Goal: Task Accomplishment & Management: Complete application form

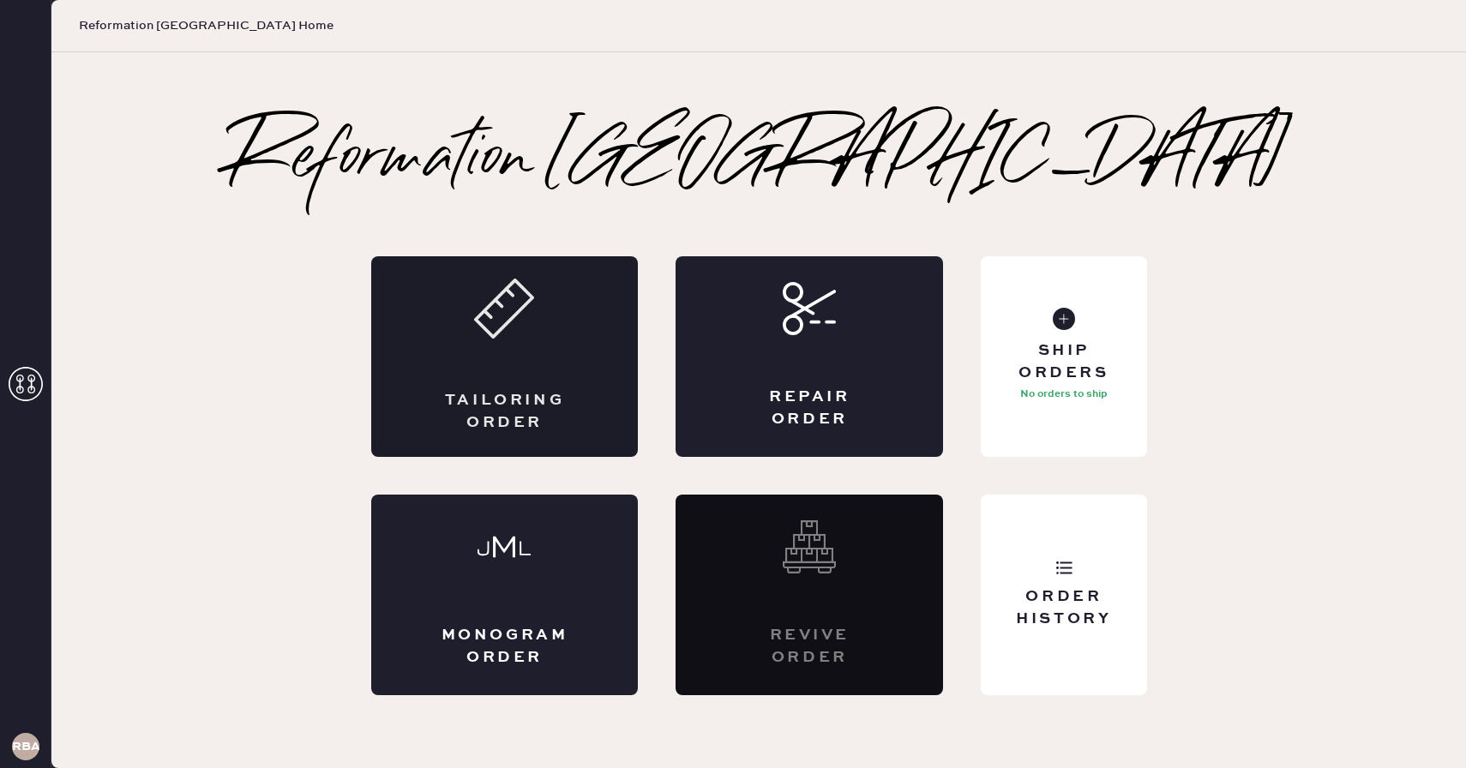
click at [489, 395] on div "Tailoring Order" at bounding box center [505, 411] width 130 height 43
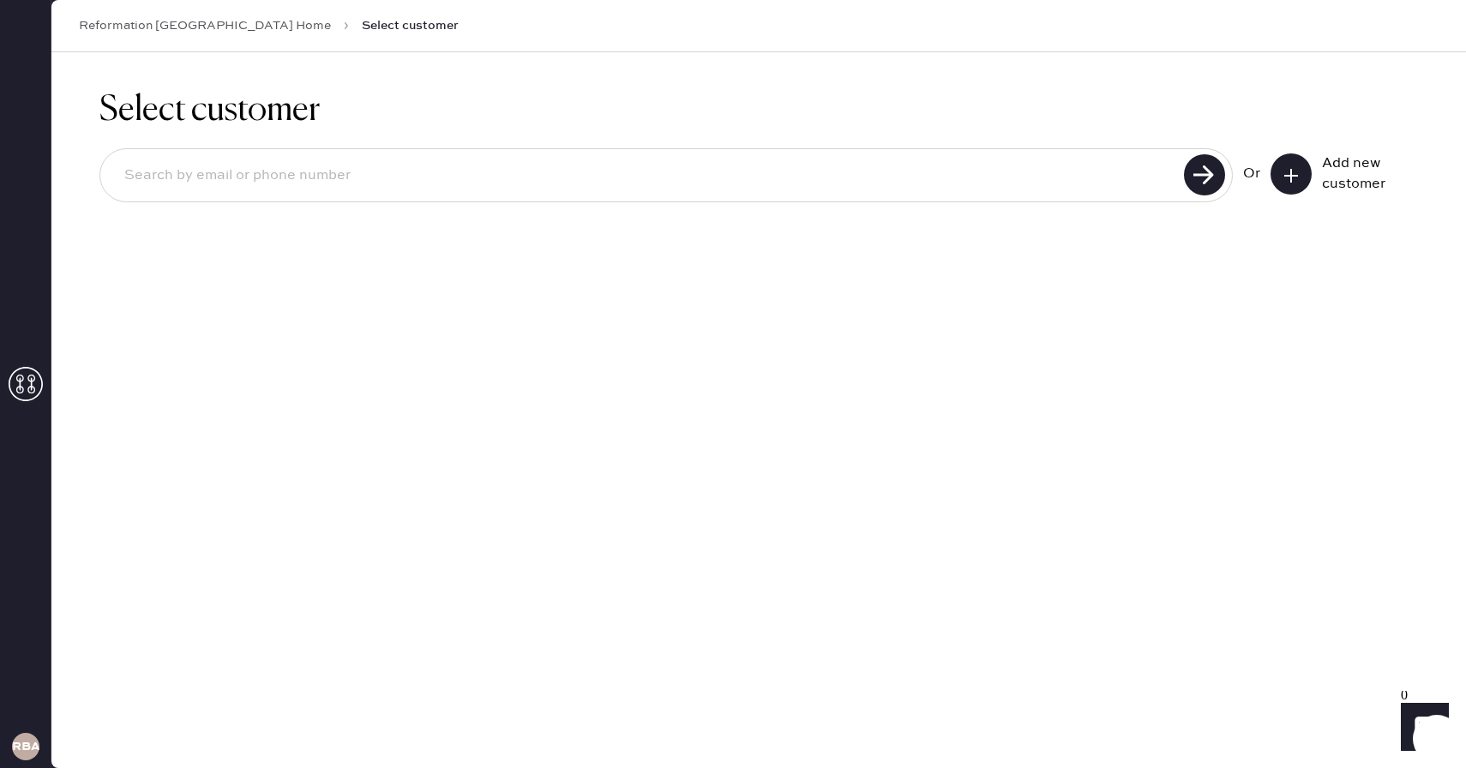
click at [1313, 170] on div "Add new customer" at bounding box center [1344, 173] width 147 height 41
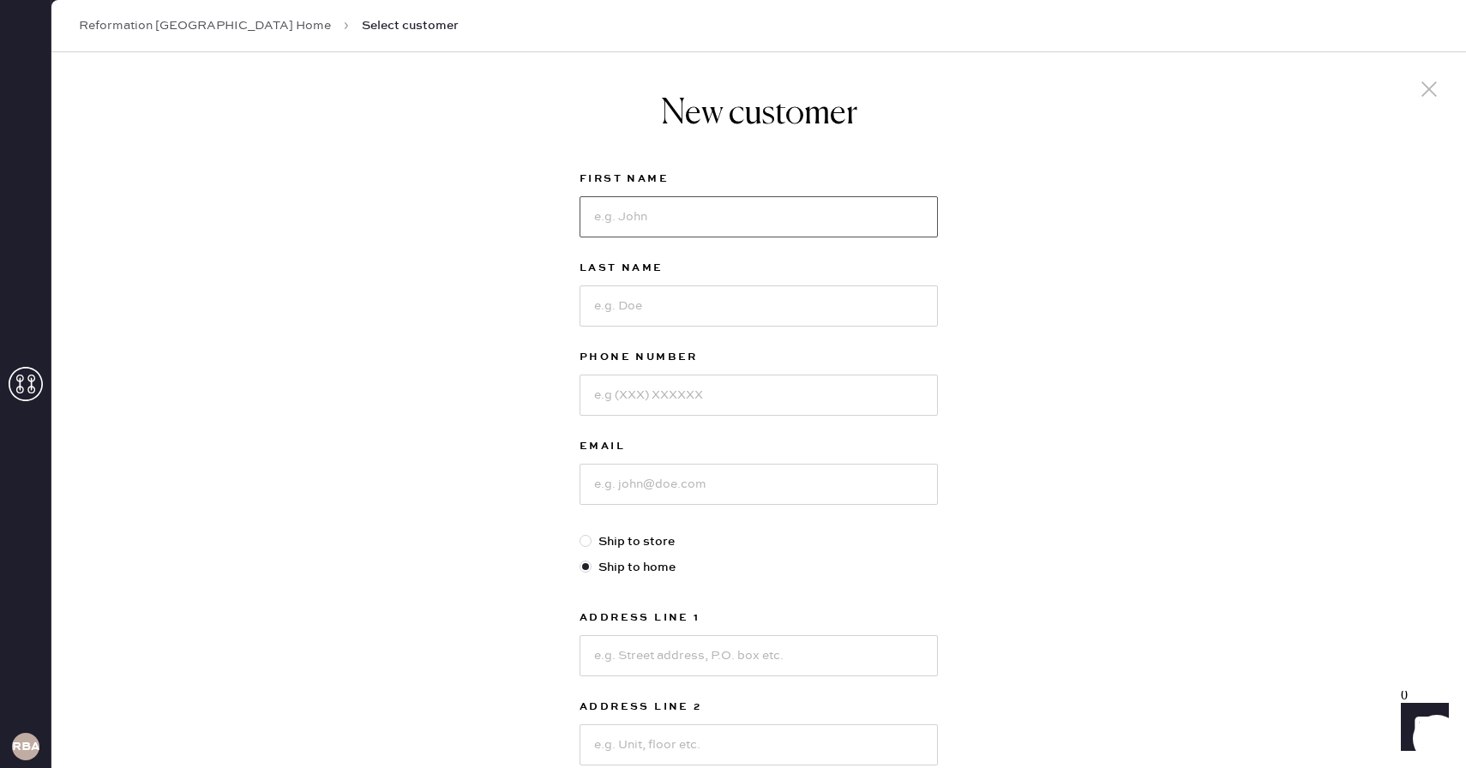
click at [773, 199] on input at bounding box center [759, 216] width 358 height 41
click at [1423, 99] on icon at bounding box center [1429, 89] width 26 height 26
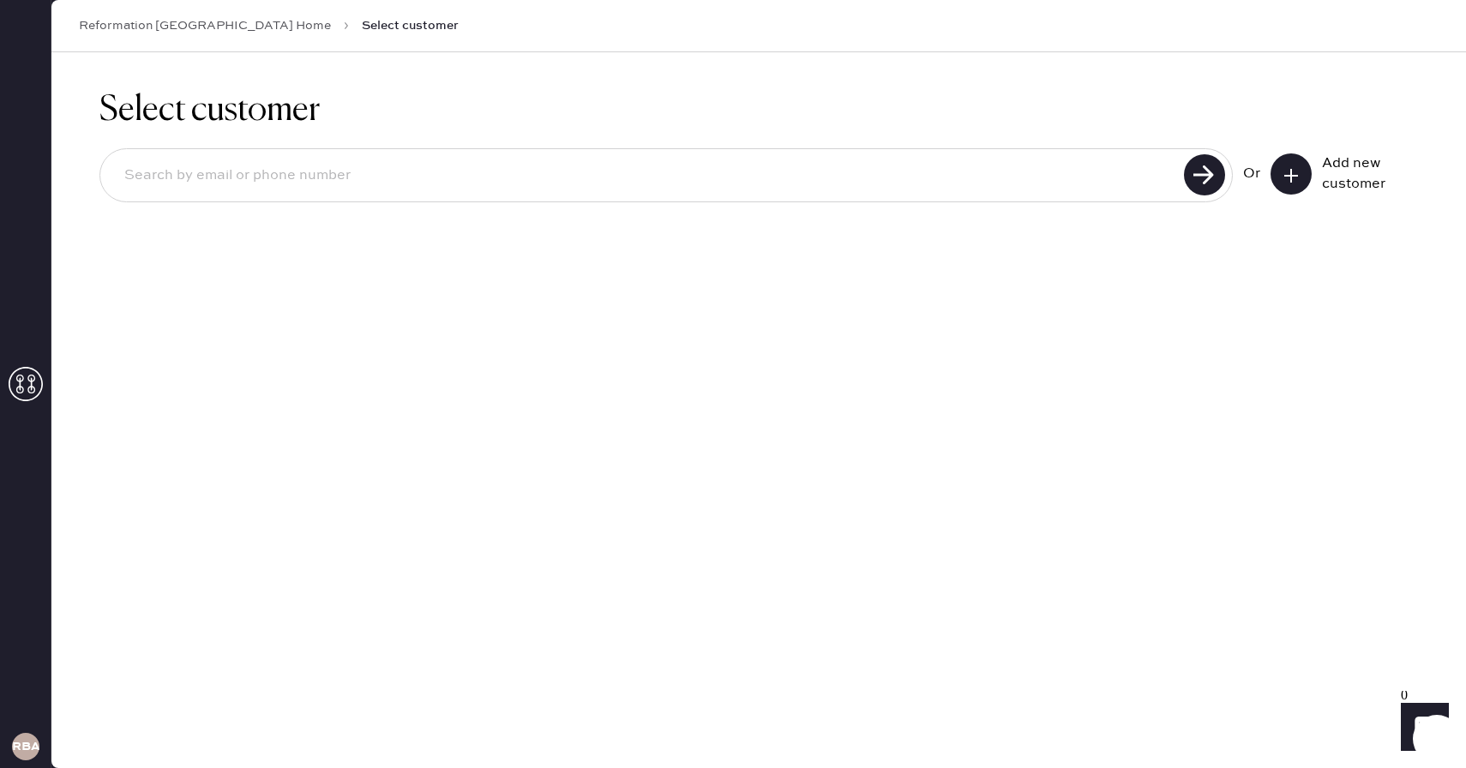
click at [942, 158] on input at bounding box center [645, 175] width 1068 height 39
type input "H"
type input "[PERSON_NAME][EMAIL_ADDRESS][DOMAIN_NAME]"
click at [521, 186] on input "[PERSON_NAME][EMAIL_ADDRESS][DOMAIN_NAME]" at bounding box center [645, 175] width 1068 height 39
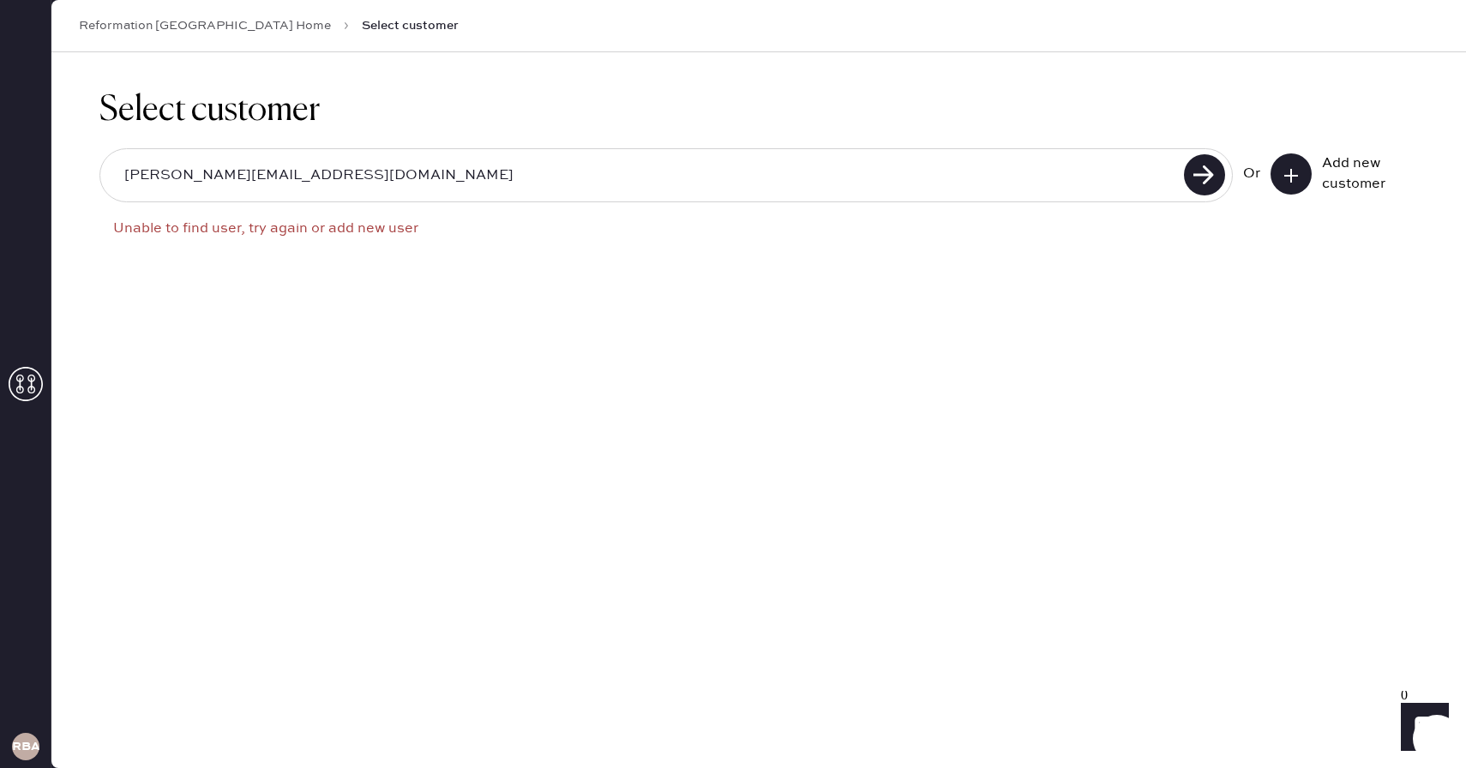
click at [521, 186] on input "[PERSON_NAME][EMAIL_ADDRESS][DOMAIN_NAME]" at bounding box center [645, 175] width 1068 height 39
click at [1293, 171] on icon at bounding box center [1291, 175] width 17 height 17
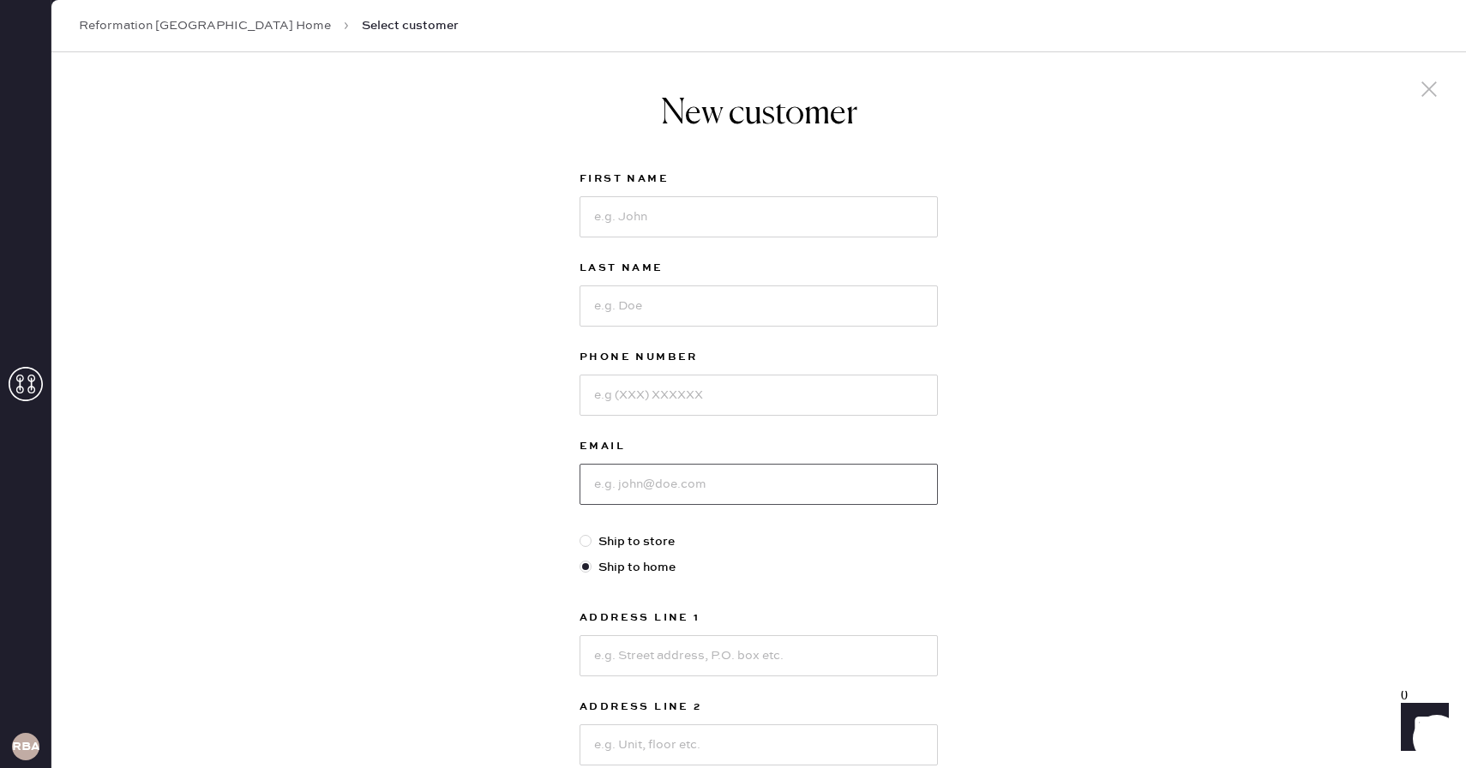
click at [605, 492] on input at bounding box center [759, 484] width 358 height 41
paste input "[PERSON_NAME][EMAIL_ADDRESS][DOMAIN_NAME]"
type input "[PERSON_NAME][EMAIL_ADDRESS][DOMAIN_NAME]"
click at [700, 226] on input at bounding box center [759, 216] width 358 height 41
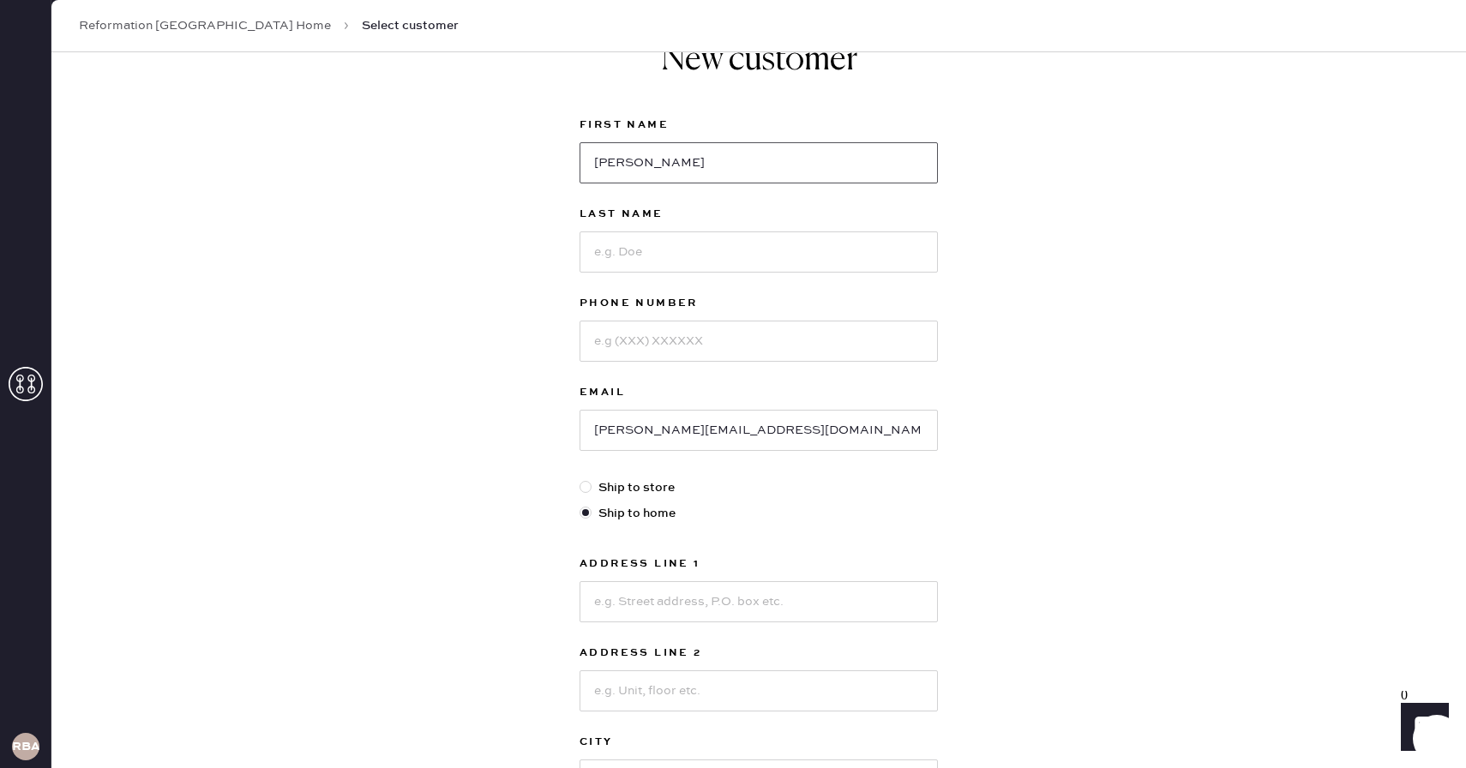
type input "[PERSON_NAME]"
type input "3108679607"
click at [1218, 411] on div "New customer First Name [PERSON_NAME] Last Name [PERSON_NAME] Phone Number [PHO…" at bounding box center [758, 529] width 1415 height 1063
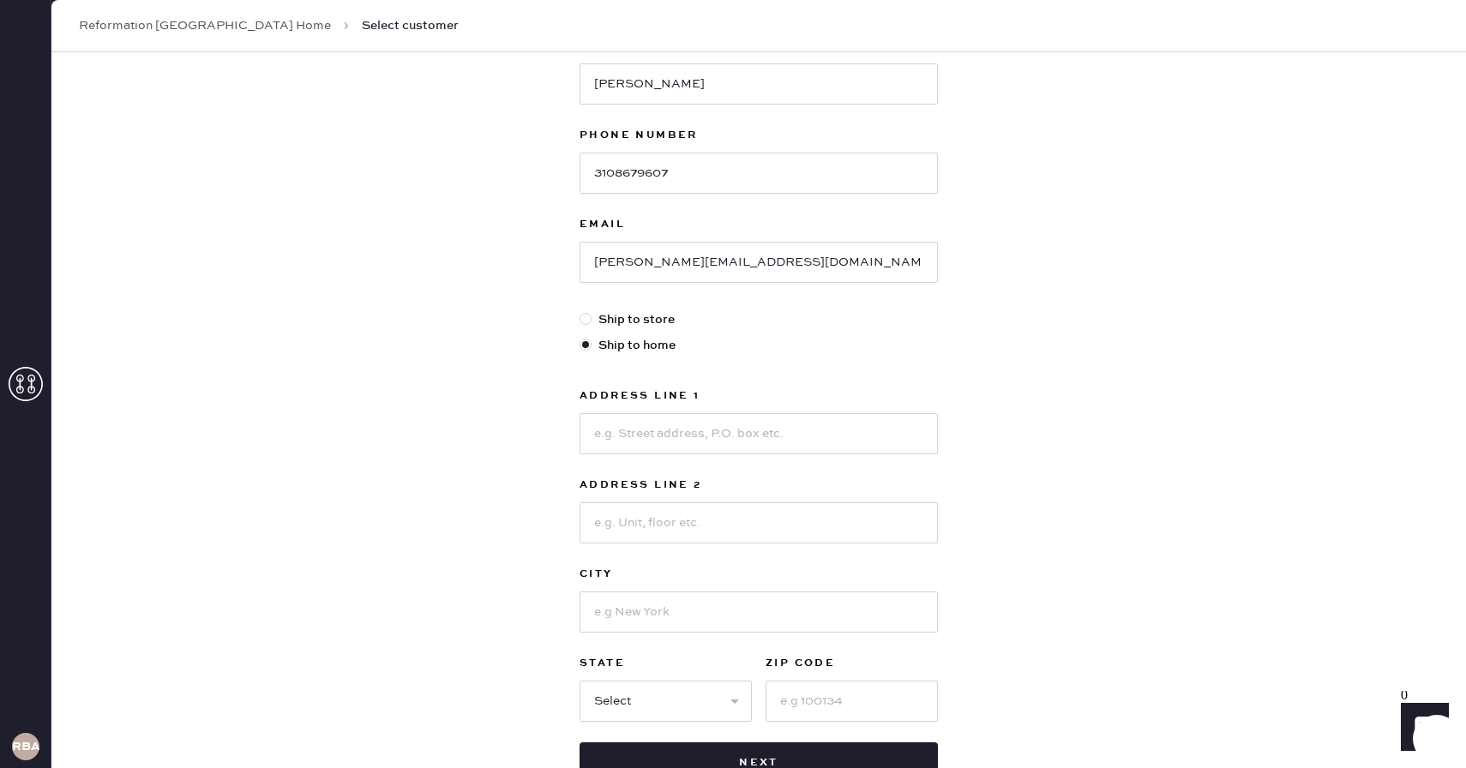
scroll to position [277, 0]
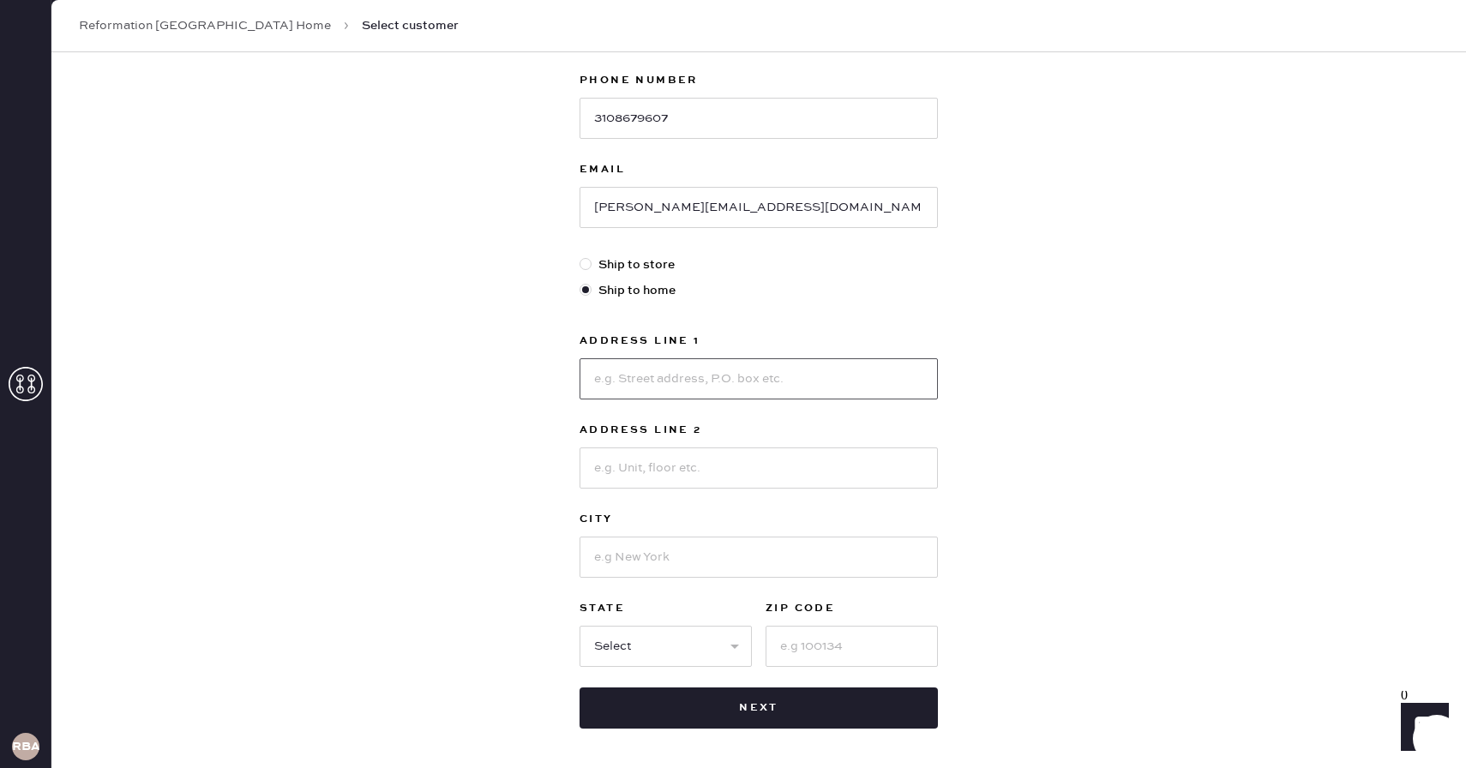
click at [726, 380] on input at bounding box center [759, 378] width 358 height 41
type input "[STREET_ADDRESS]"
type input "Apt 11"
type input "[GEOGRAPHIC_DATA]"
select select "MA"
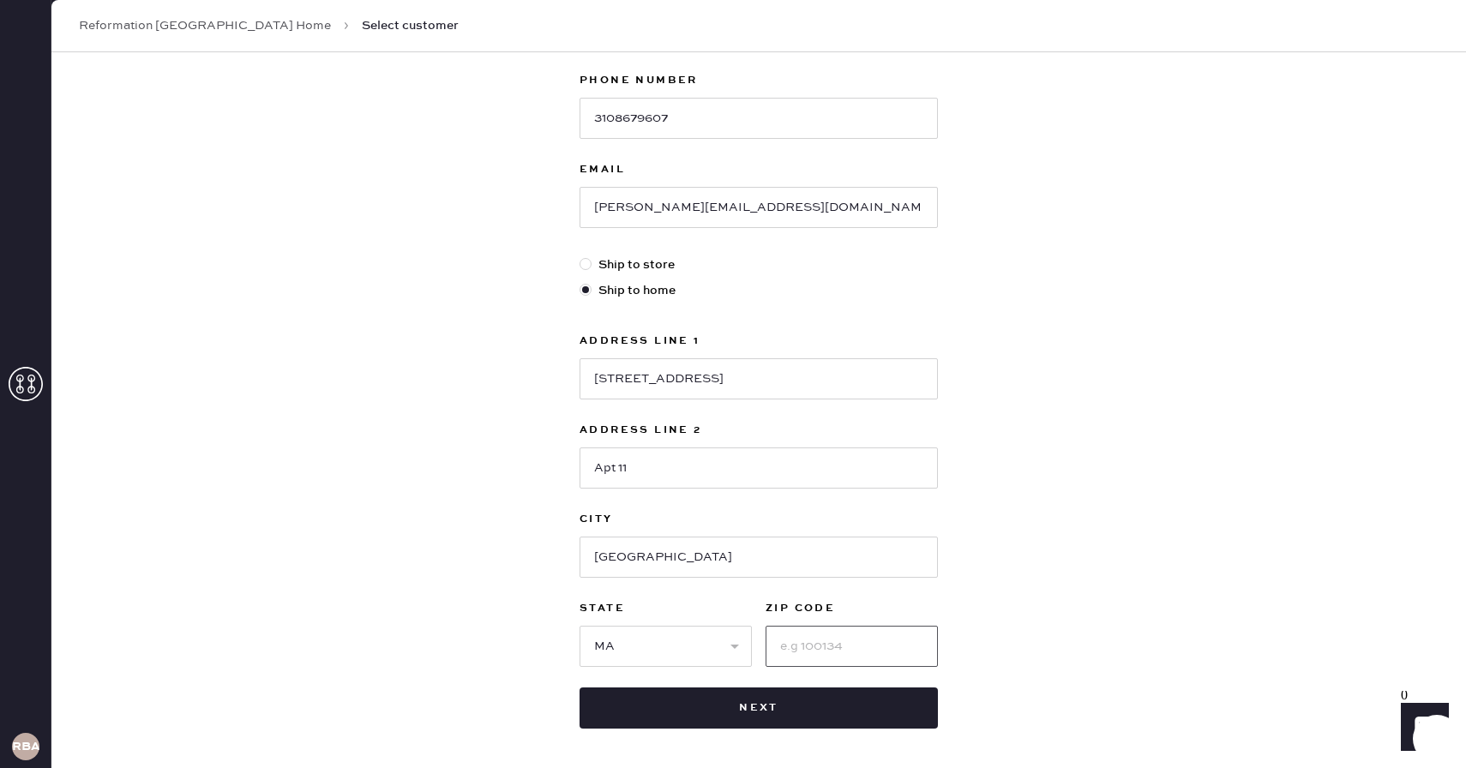
click at [833, 658] on input at bounding box center [852, 646] width 172 height 41
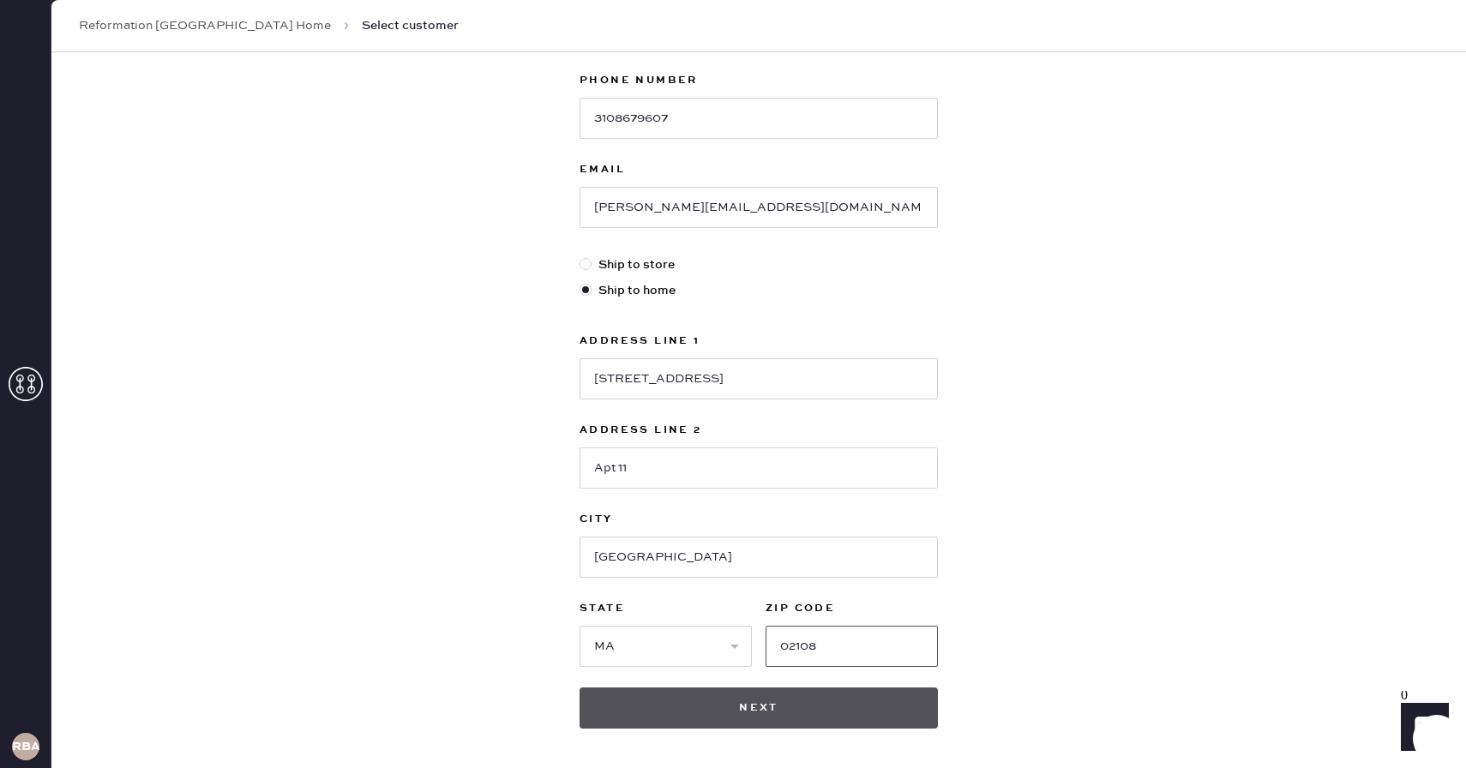
type input "02108"
click at [749, 696] on button "Next" at bounding box center [759, 708] width 358 height 41
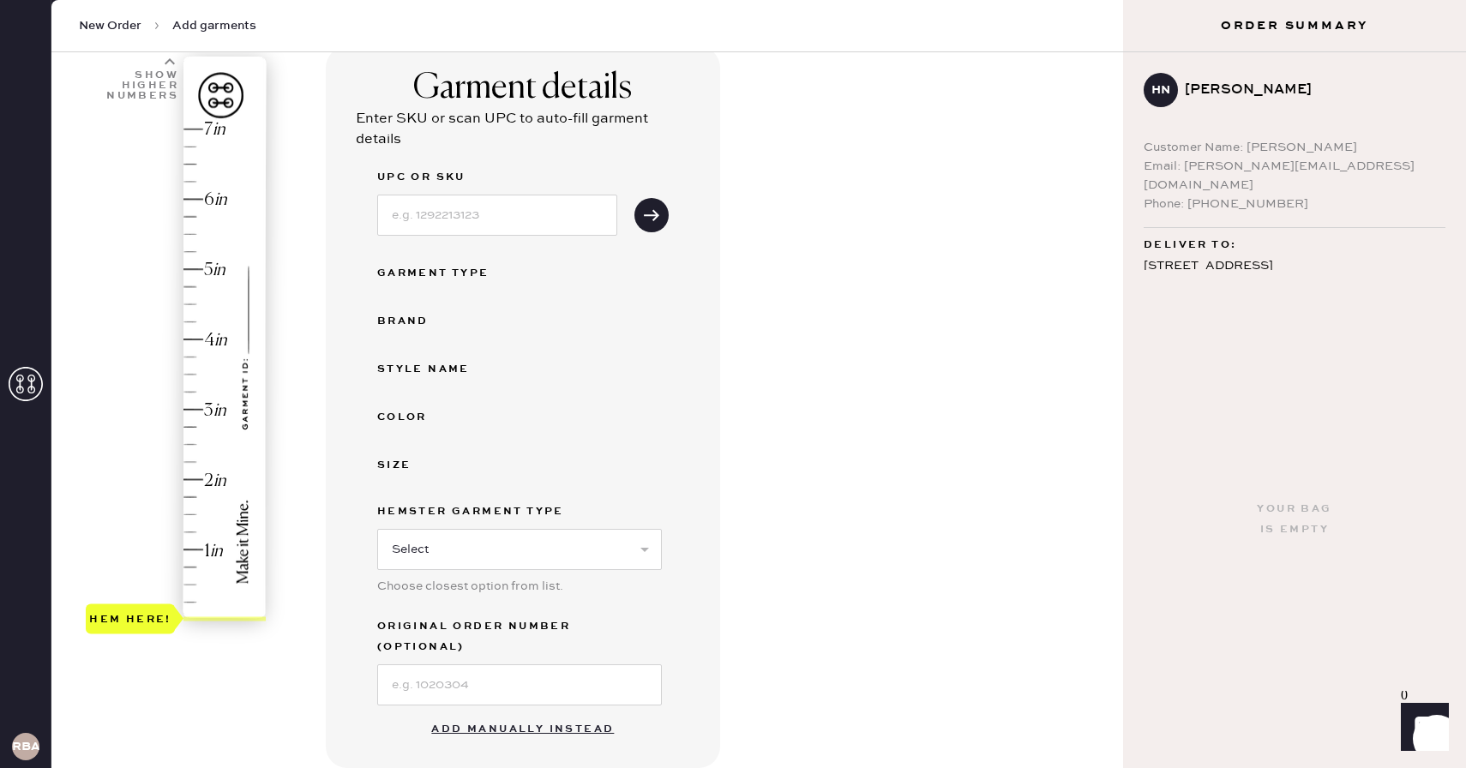
scroll to position [125, 0]
click at [199, 271] on div "Hem here!" at bounding box center [177, 374] width 183 height 506
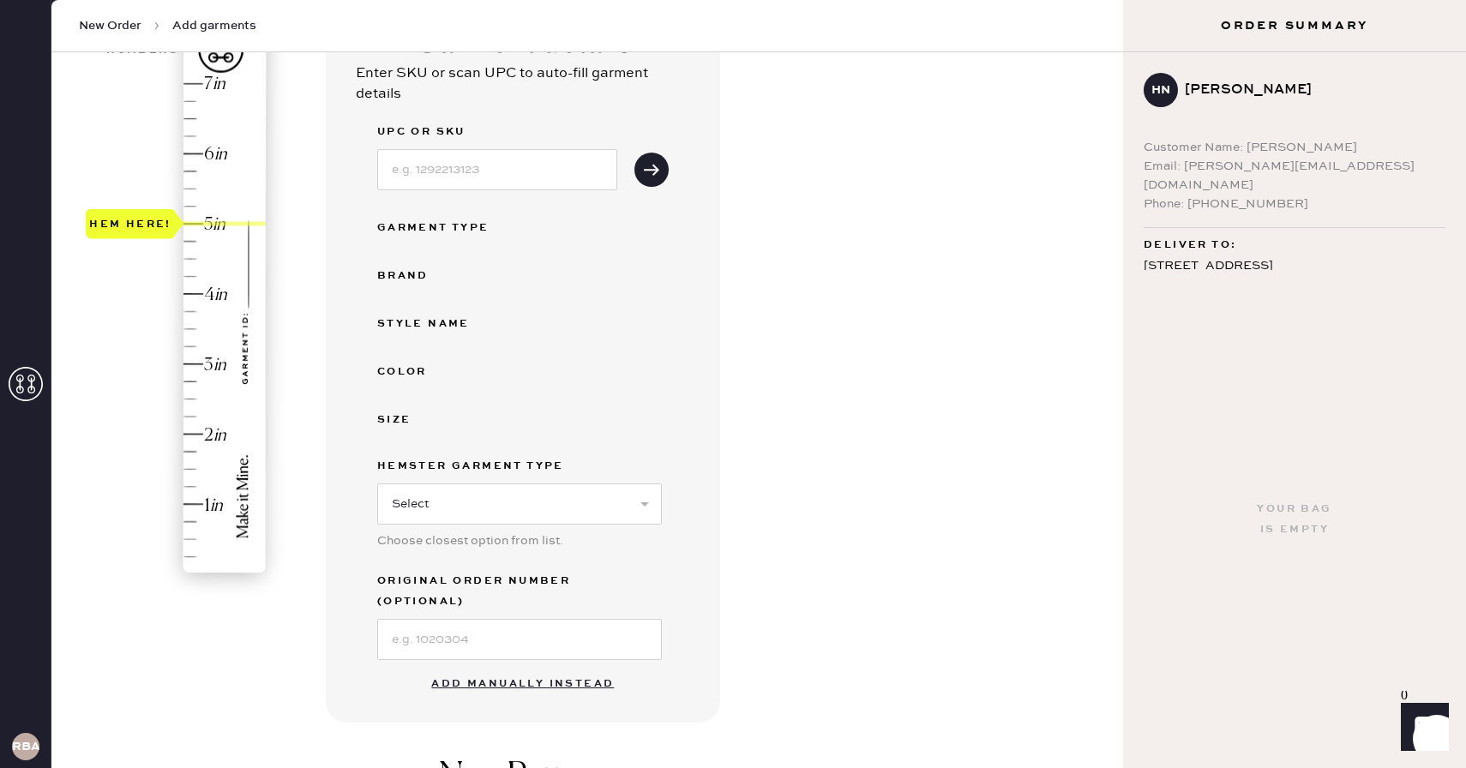
scroll to position [172, 0]
click at [506, 665] on button "Add manually instead" at bounding box center [522, 682] width 203 height 34
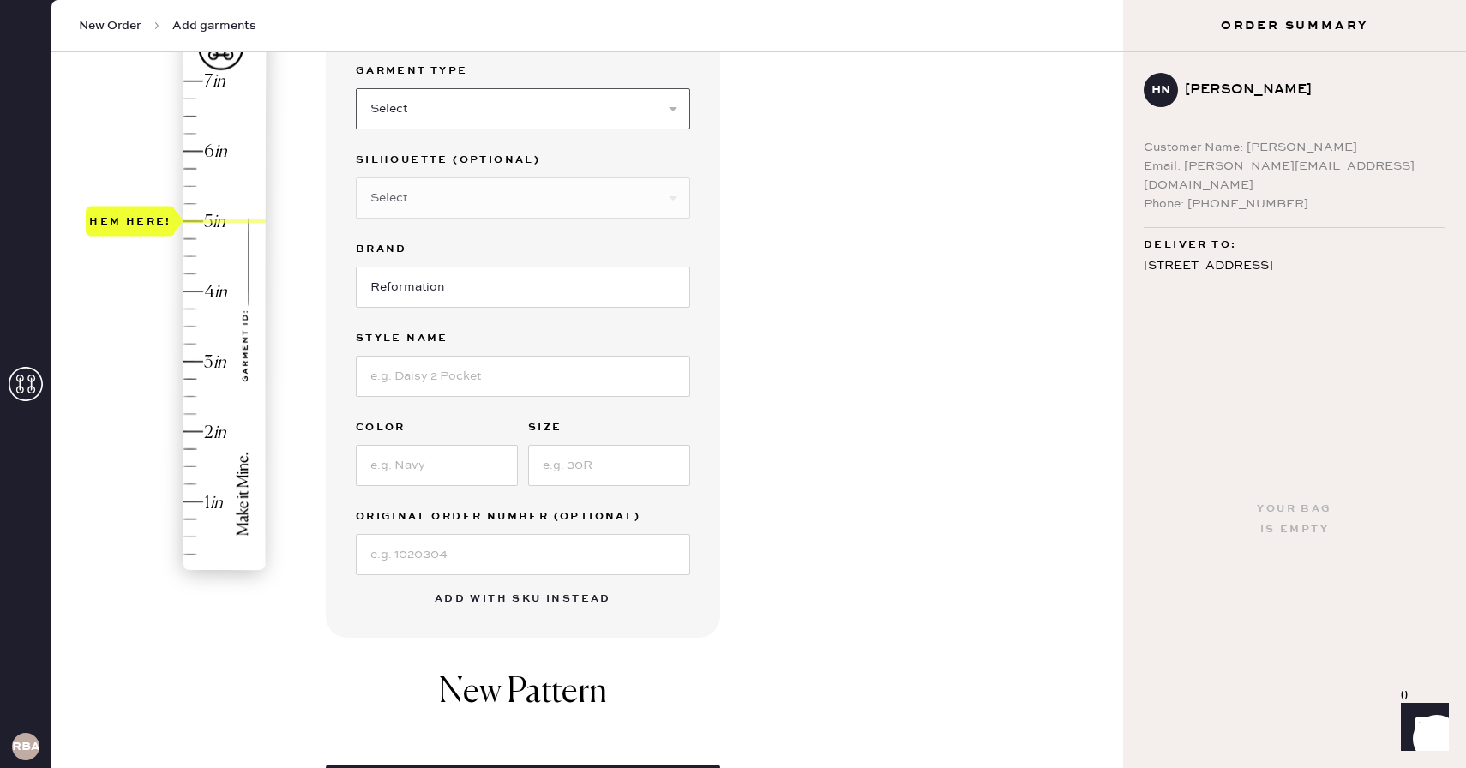
click at [502, 100] on select "Select Basic Skirt Jeans Leggings Pants Shorts Basic Sleeved Dress Basic Sleeve…" at bounding box center [523, 108] width 334 height 41
select select "2"
click at [356, 88] on select "Select Basic Skirt Jeans Leggings Pants Shorts Basic Sleeved Dress Basic Sleeve…" at bounding box center [523, 108] width 334 height 41
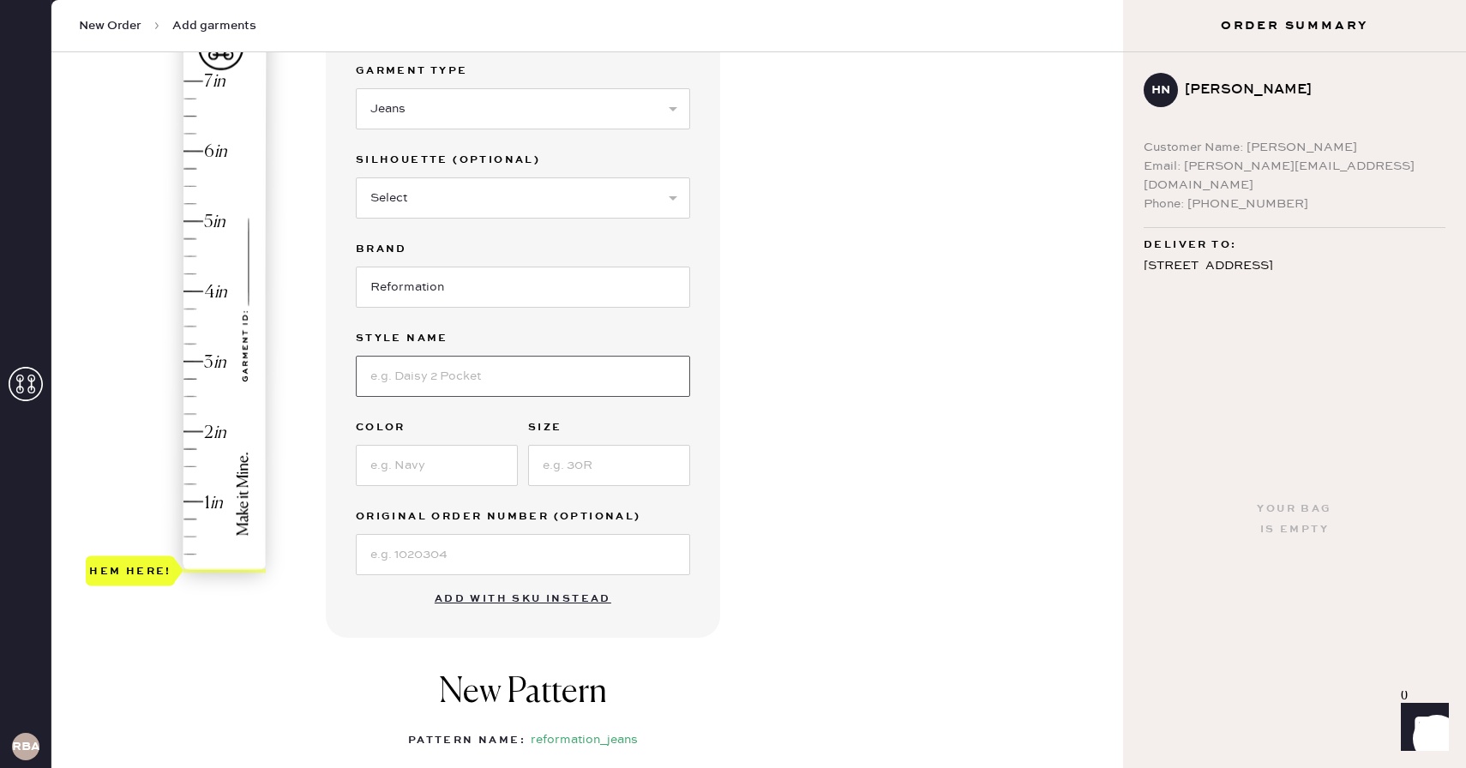
click at [419, 375] on input at bounding box center [523, 376] width 334 height 41
type input "eden mid rise wide leg on Ozark"
click at [403, 467] on input at bounding box center [437, 465] width 162 height 41
type input "Ozark"
click at [590, 454] on input at bounding box center [609, 465] width 162 height 41
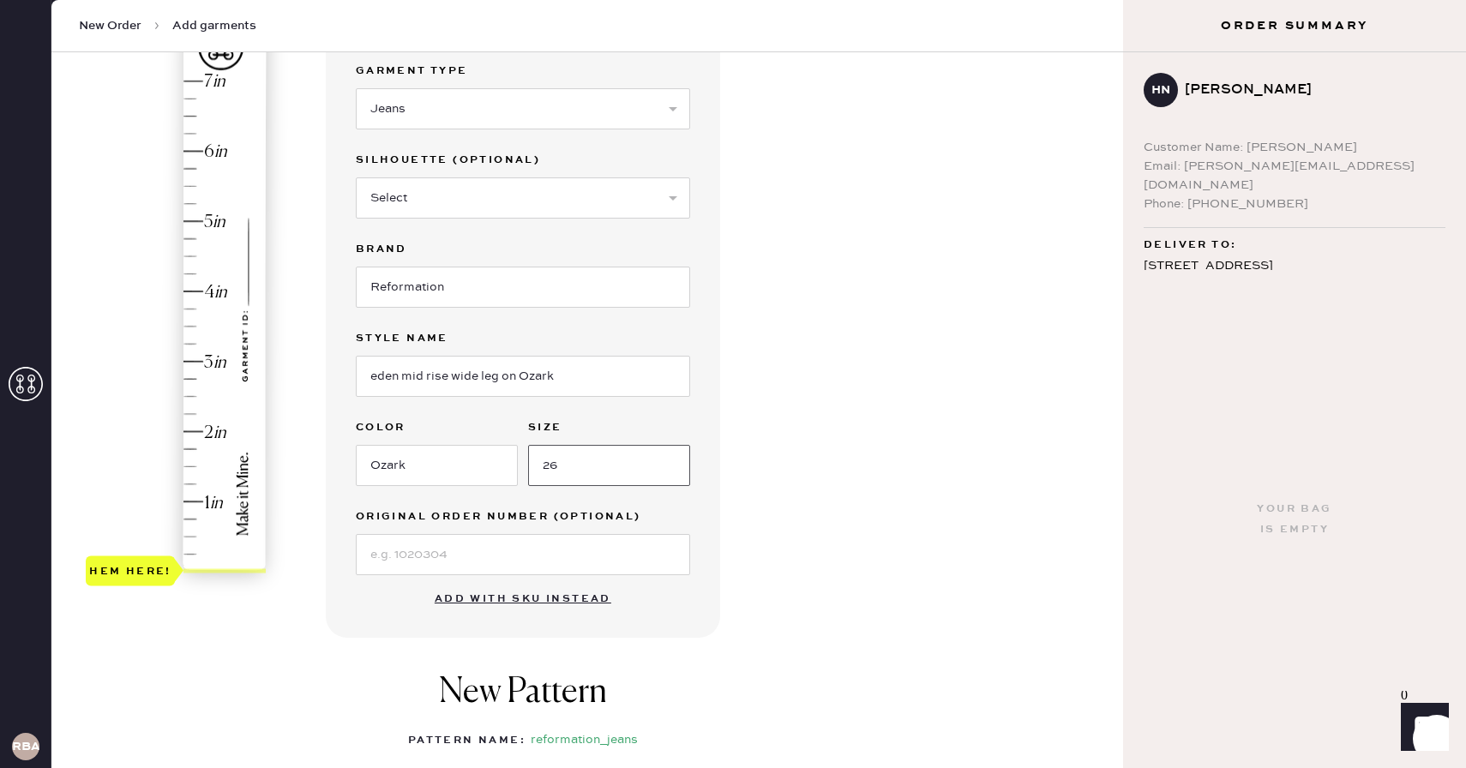
type input "26"
click at [364, 673] on div "New Pattern Pattern Name : reformation_jeans 1 in 2 in 3 in 4 in Show higher nu…" at bounding box center [523, 755] width 394 height 201
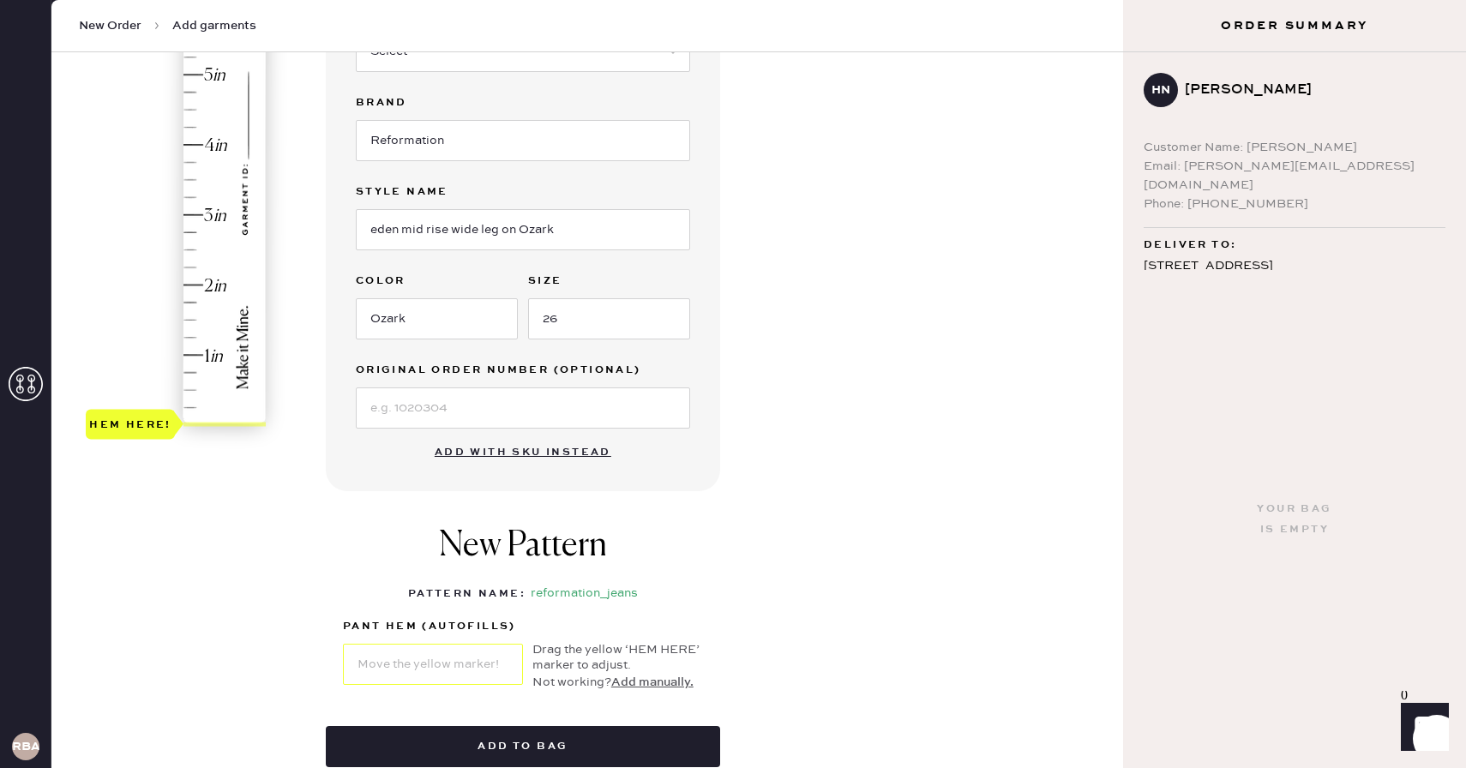
scroll to position [215, 0]
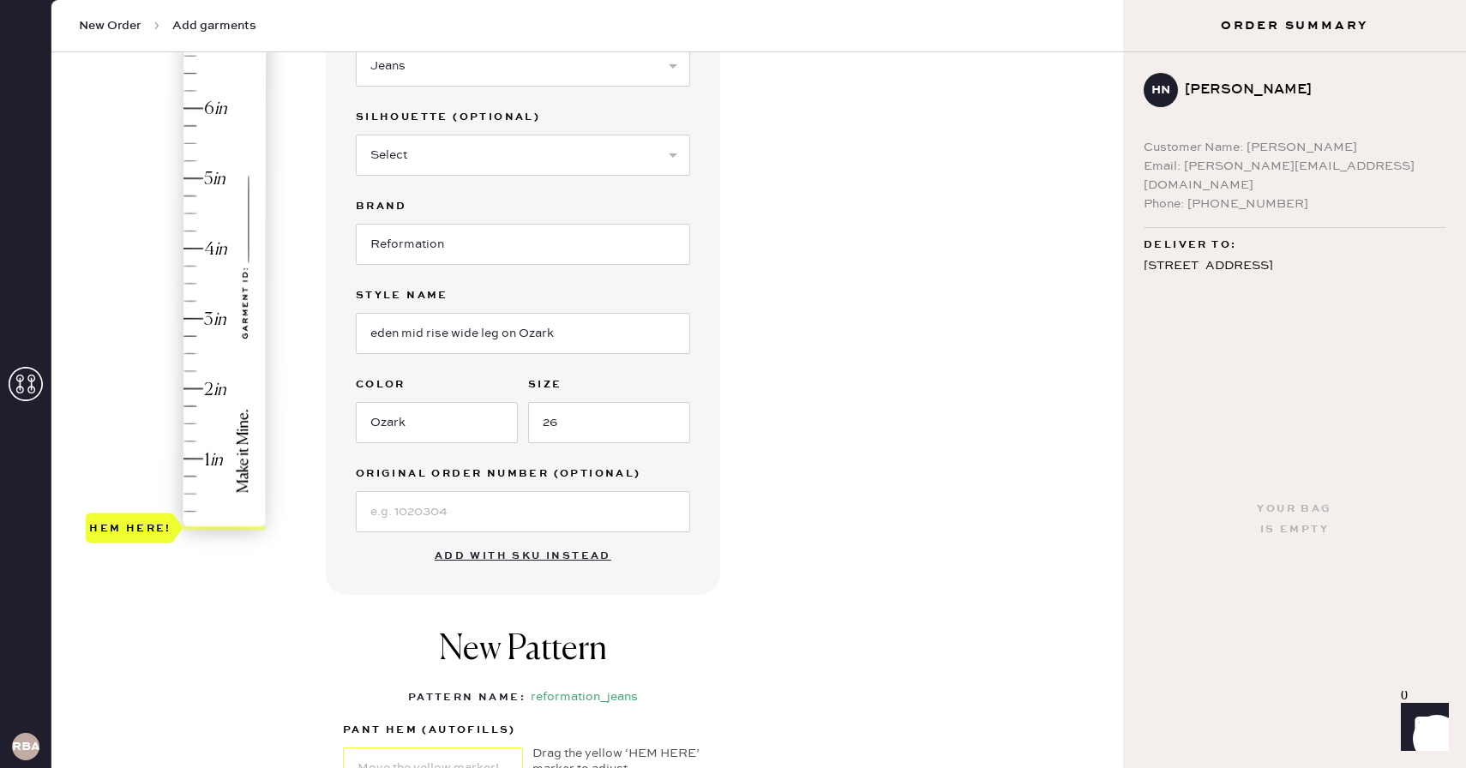
type input "5"
click at [187, 177] on div "Hem here!" at bounding box center [177, 284] width 183 height 506
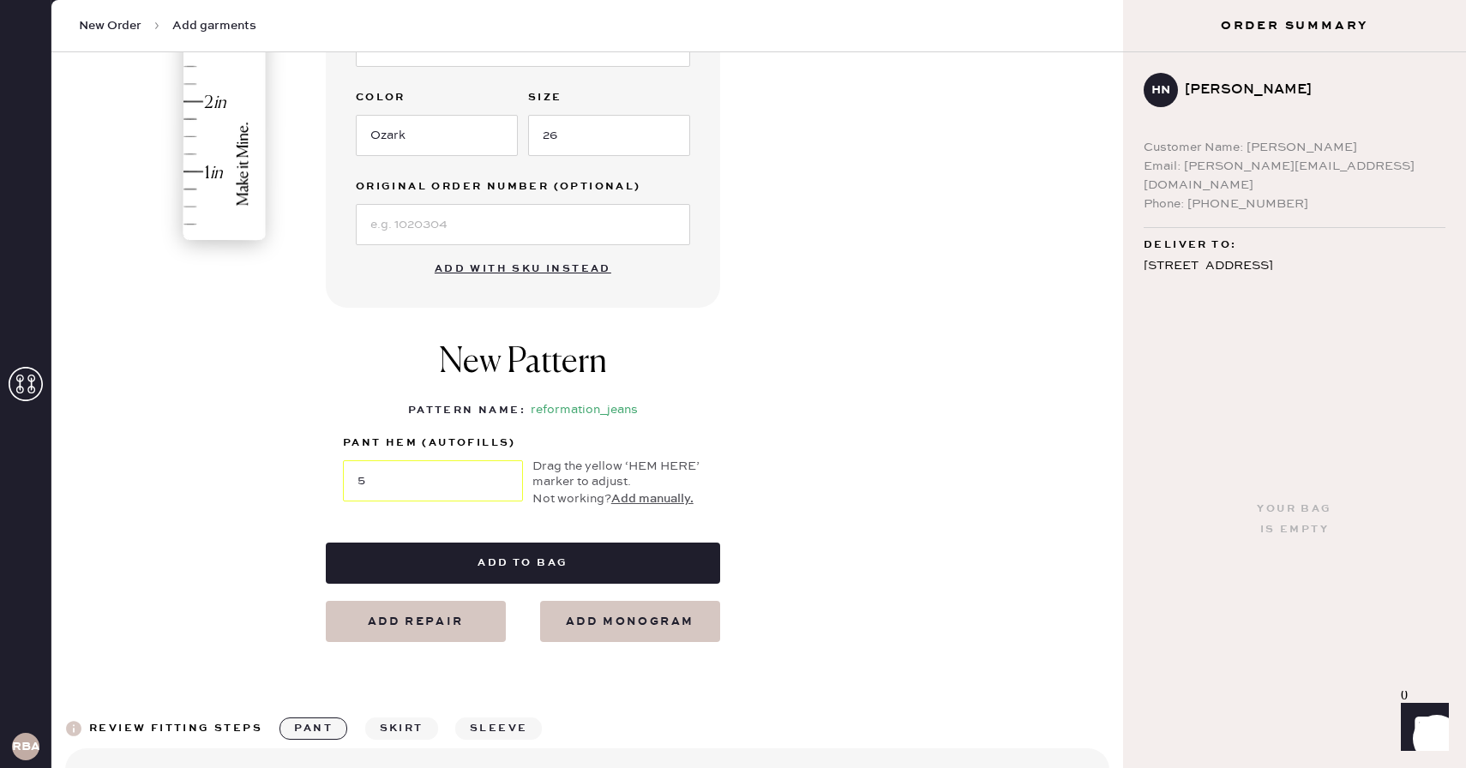
scroll to position [541, 0]
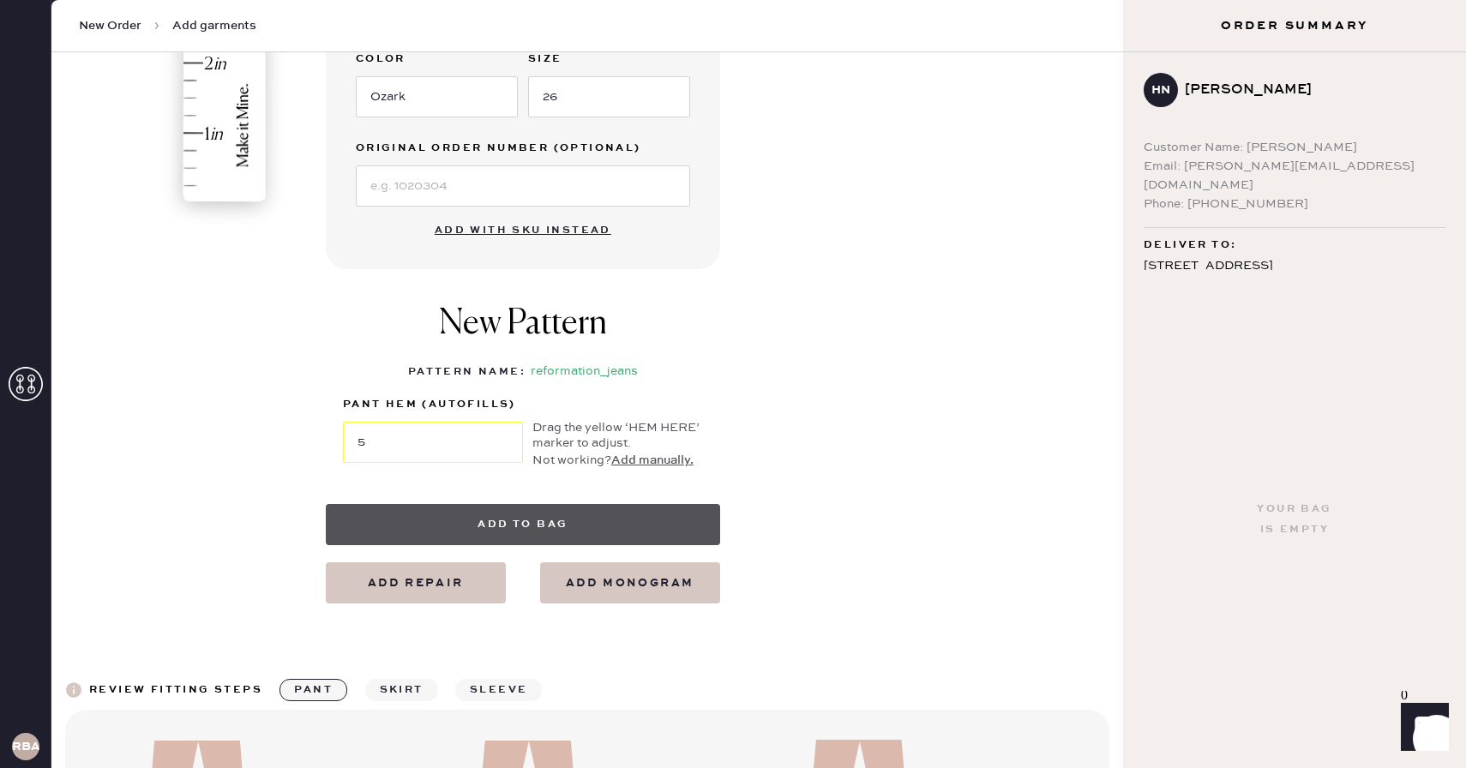
click at [504, 537] on button "Add to bag" at bounding box center [523, 524] width 394 height 41
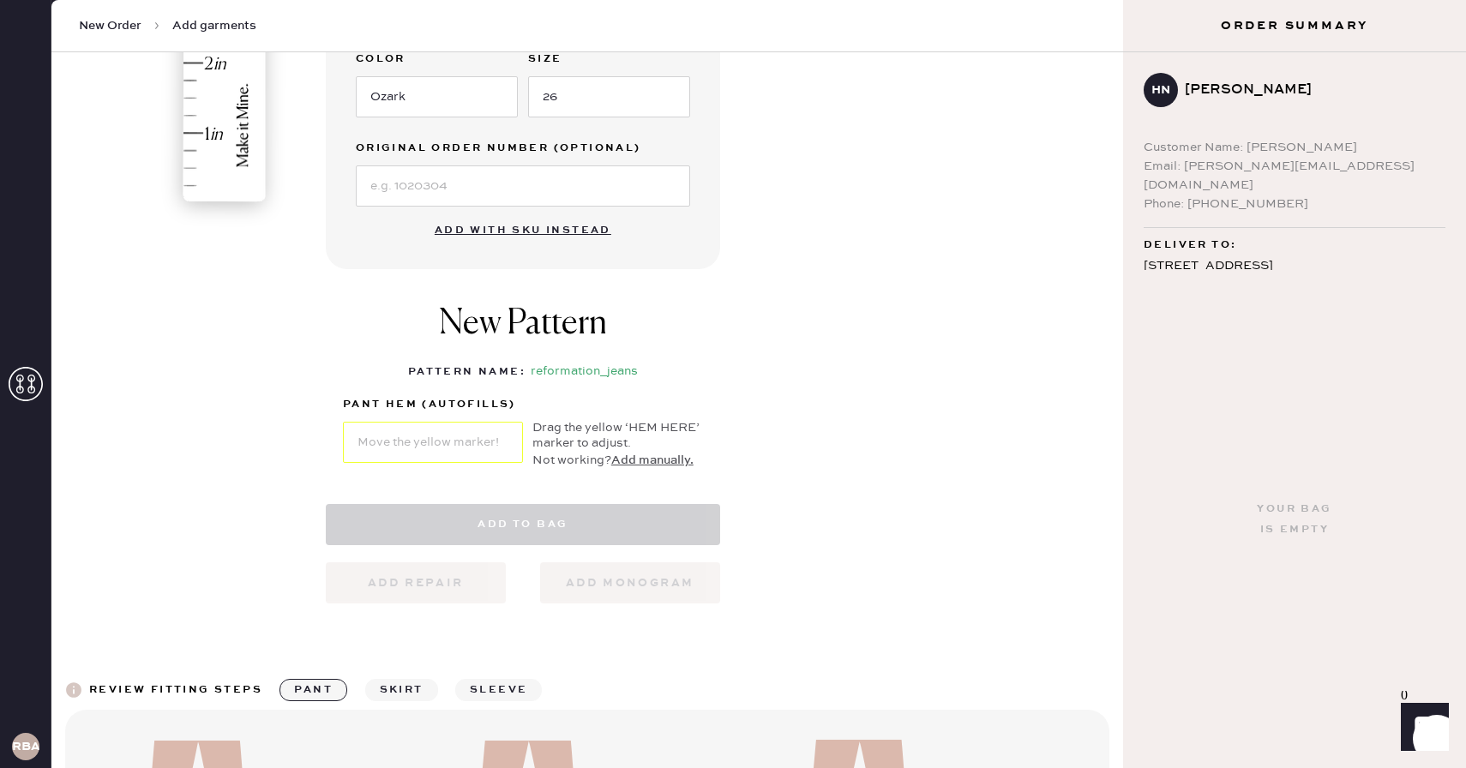
select select "2"
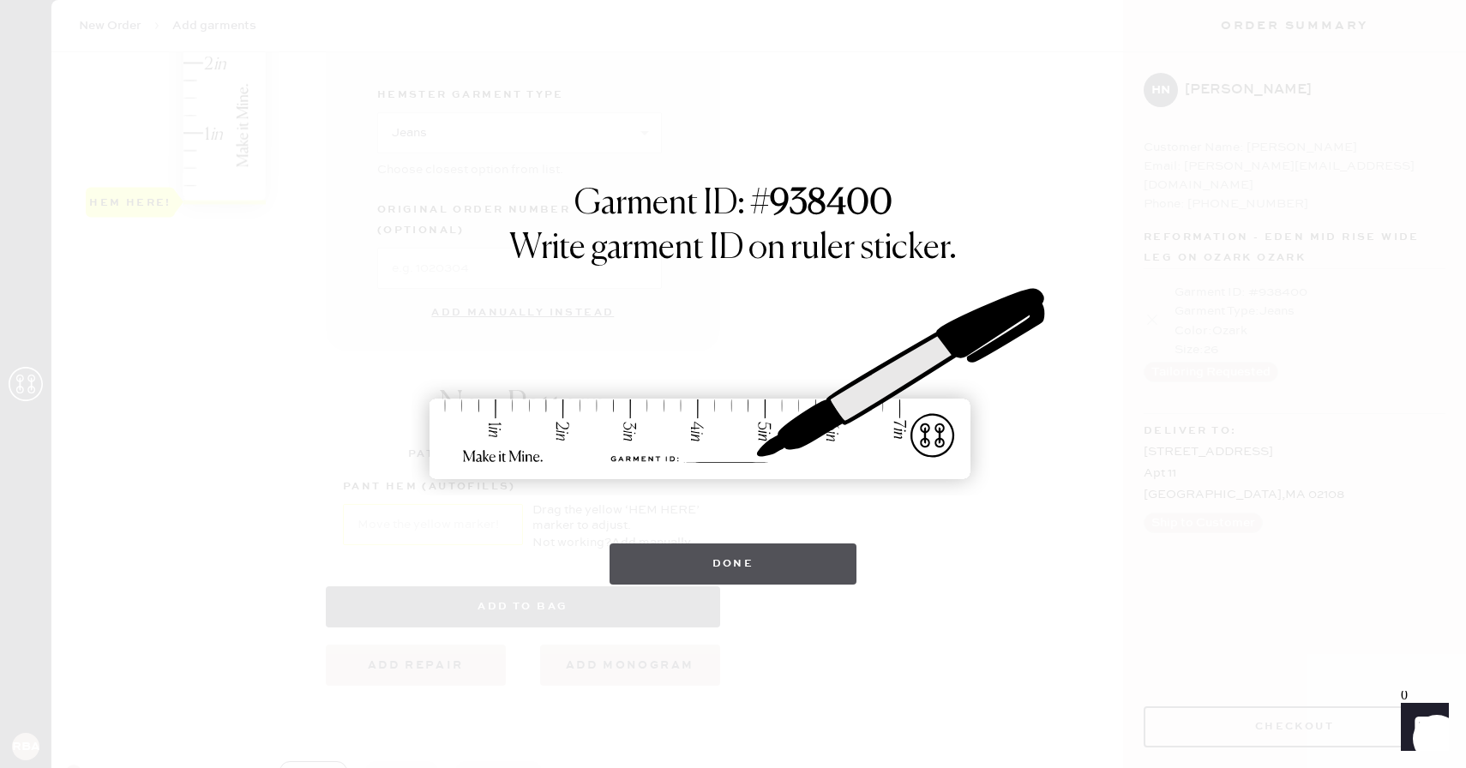
click at [717, 557] on button "Done" at bounding box center [734, 564] width 248 height 41
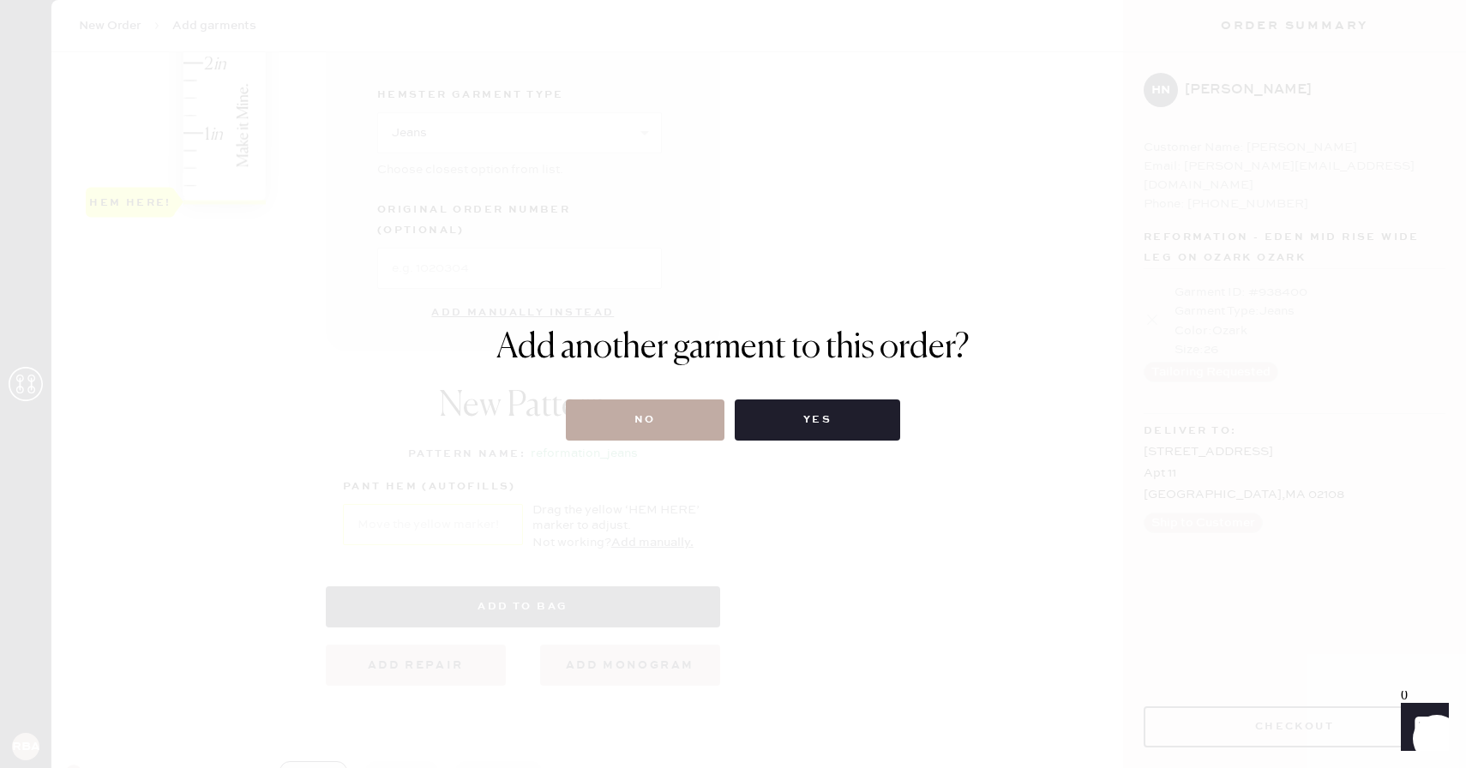
click at [664, 428] on button "No" at bounding box center [645, 420] width 159 height 41
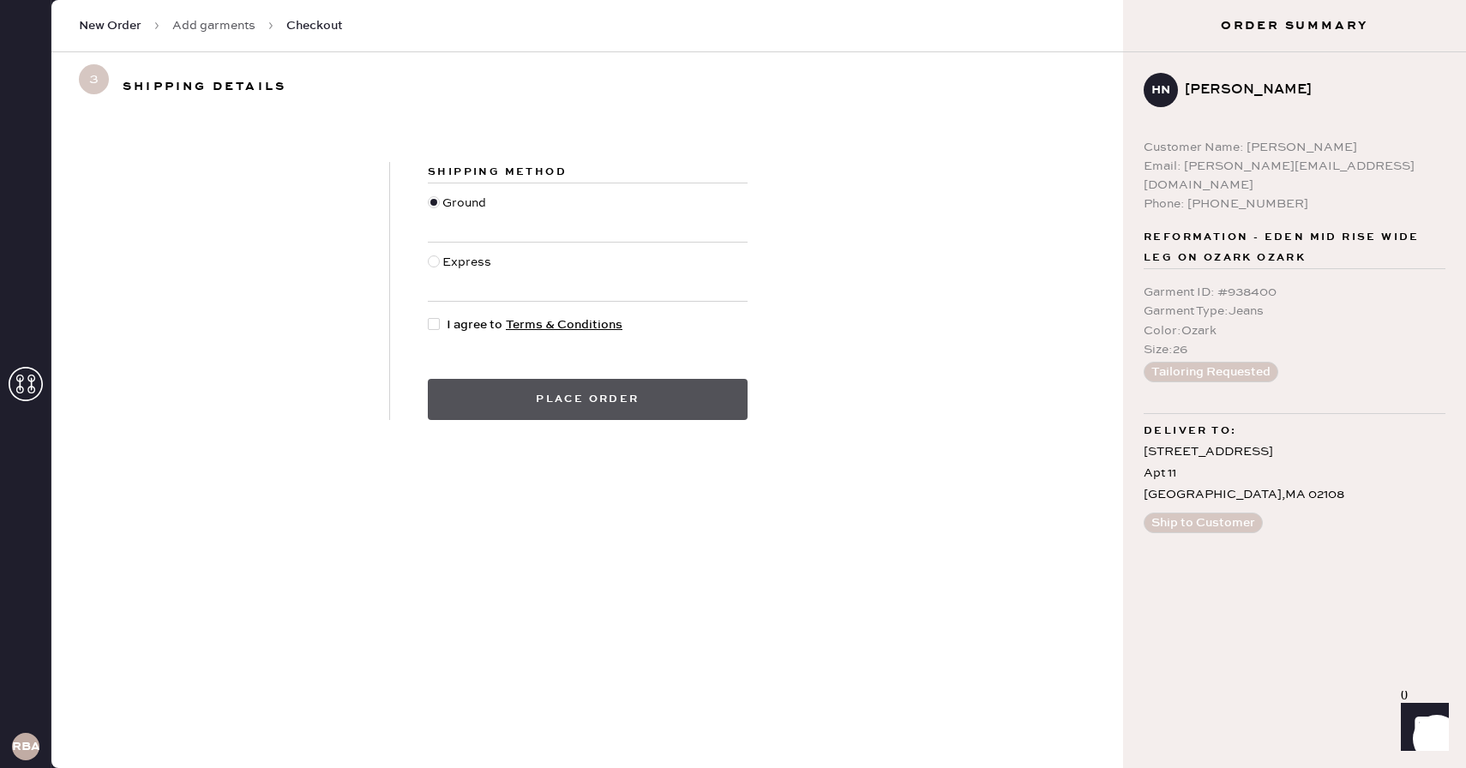
click at [689, 410] on button "Place order" at bounding box center [588, 399] width 320 height 41
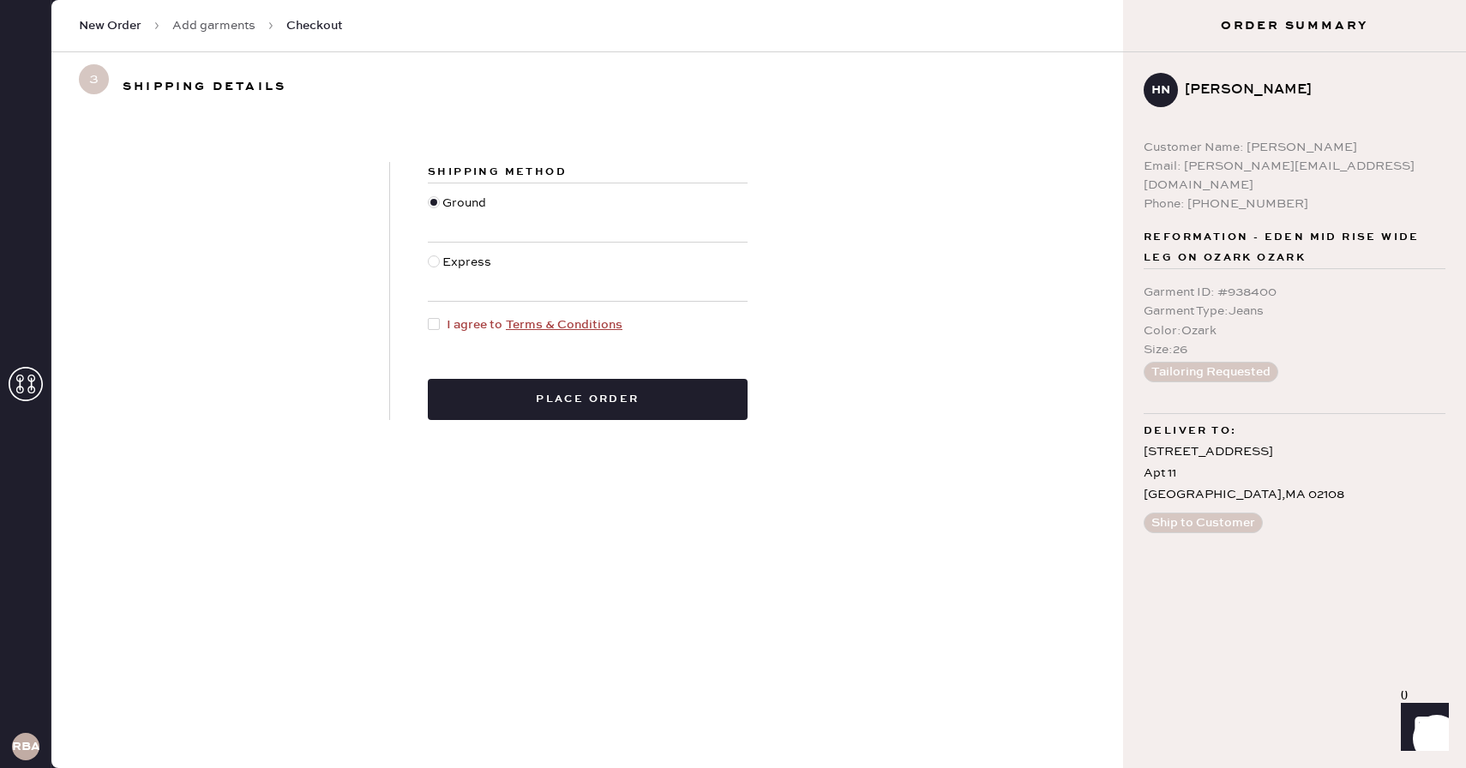
click at [424, 322] on div "Shipping Method Ground Express I agree to Terms & Conditions Place order" at bounding box center [587, 291] width 395 height 258
click at [430, 324] on div at bounding box center [434, 324] width 12 height 12
click at [429, 316] on input "I agree to Terms & Conditions" at bounding box center [428, 316] width 1 height 1
checkbox input "true"
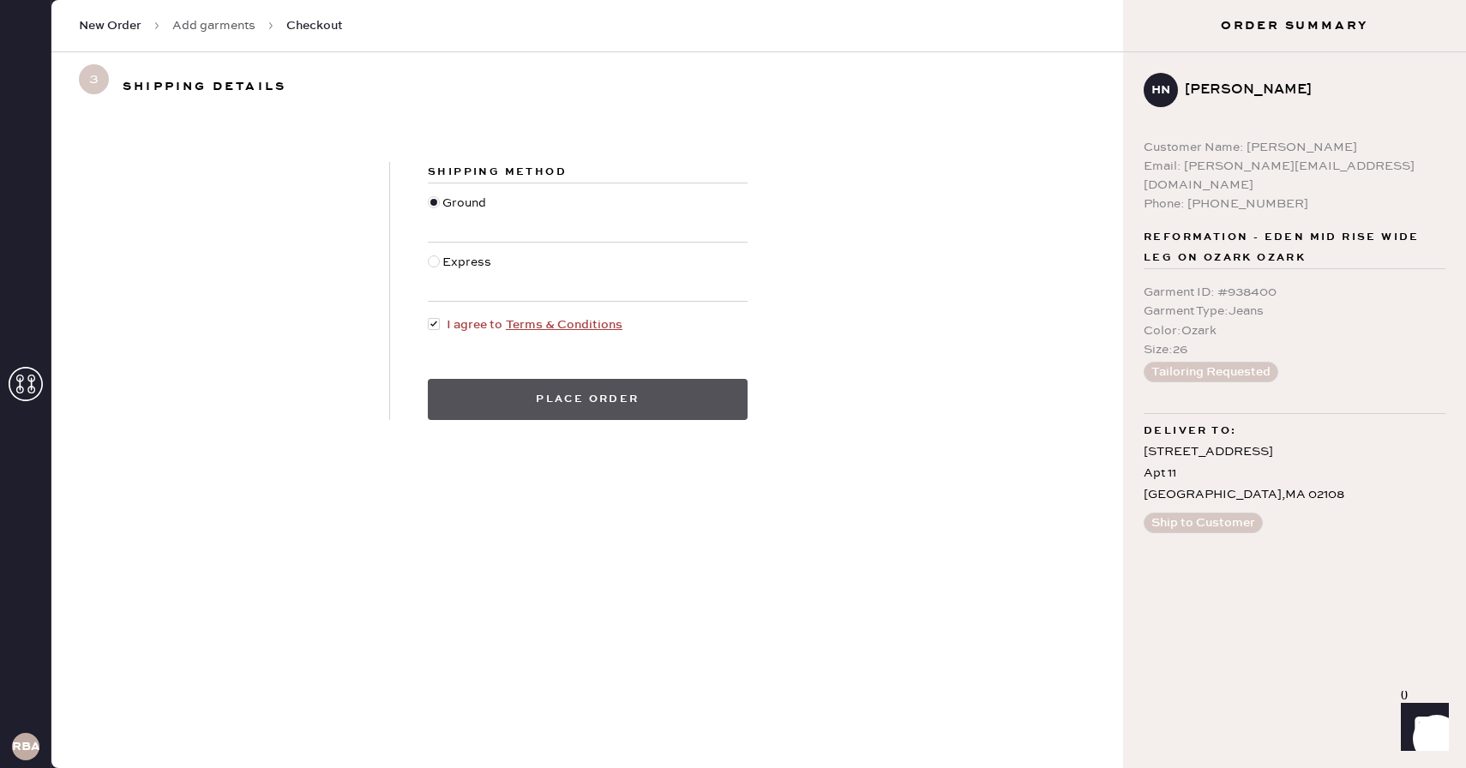
click at [507, 391] on button "Place order" at bounding box center [588, 399] width 320 height 41
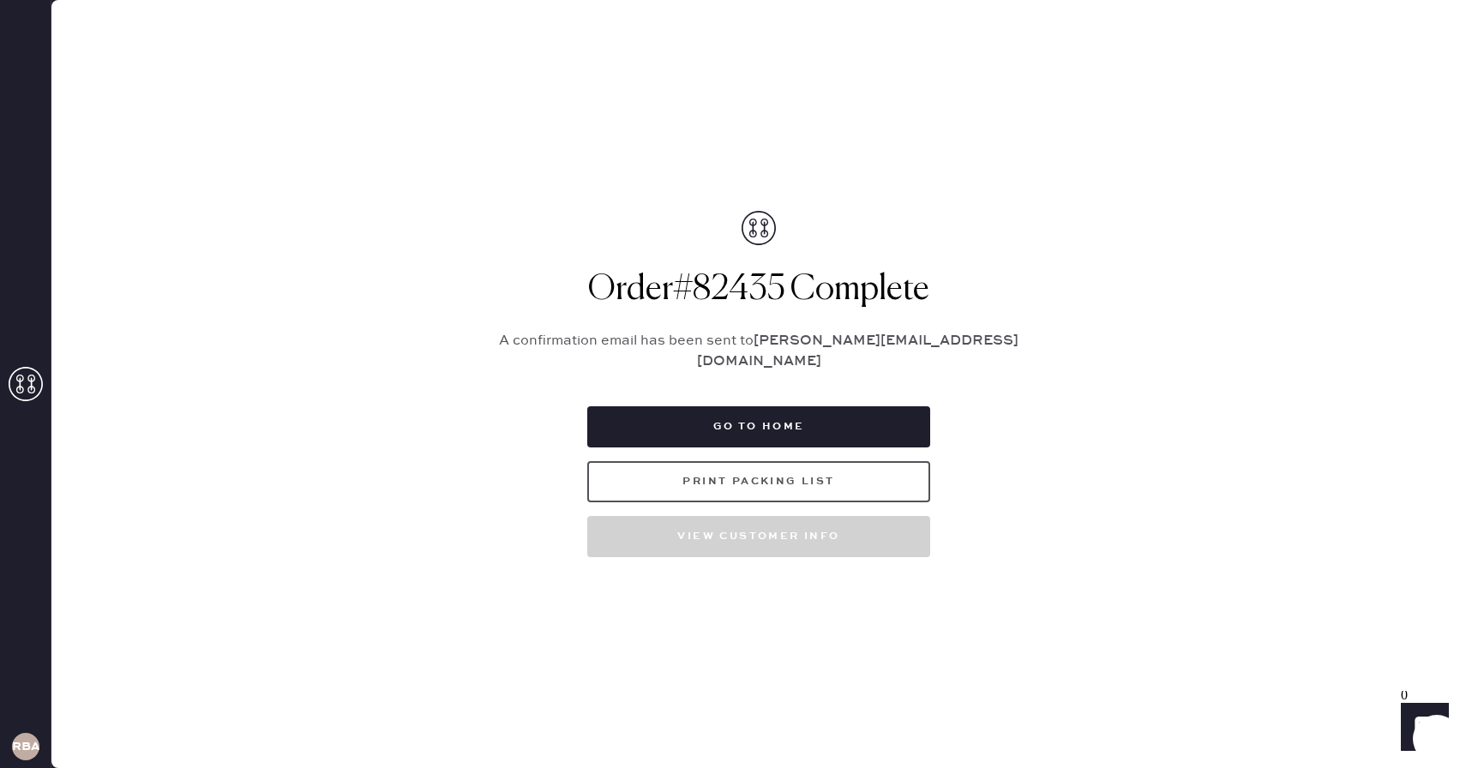
click at [755, 479] on button "Print Packing List" at bounding box center [758, 481] width 343 height 41
click at [761, 478] on button "Print Packing List" at bounding box center [758, 481] width 343 height 41
